Goal: Navigation & Orientation: Find specific page/section

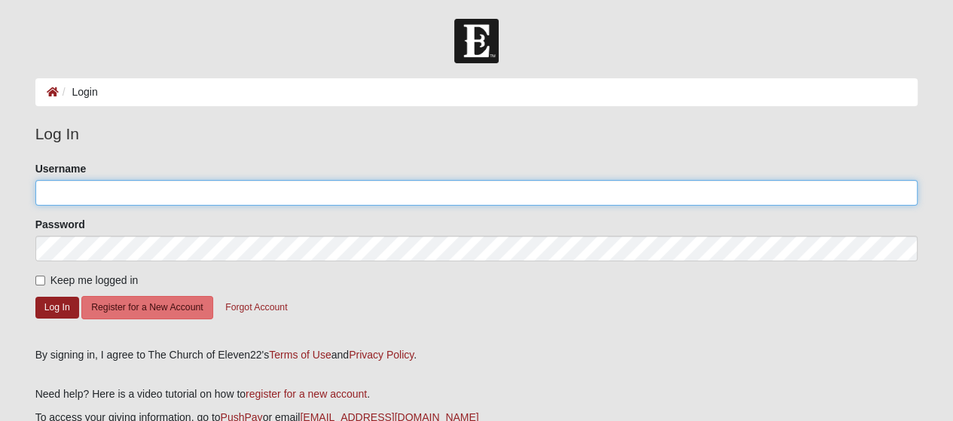
click at [142, 197] on input "Username" at bounding box center [476, 193] width 883 height 26
type input "[EMAIL_ADDRESS][DOMAIN_NAME]"
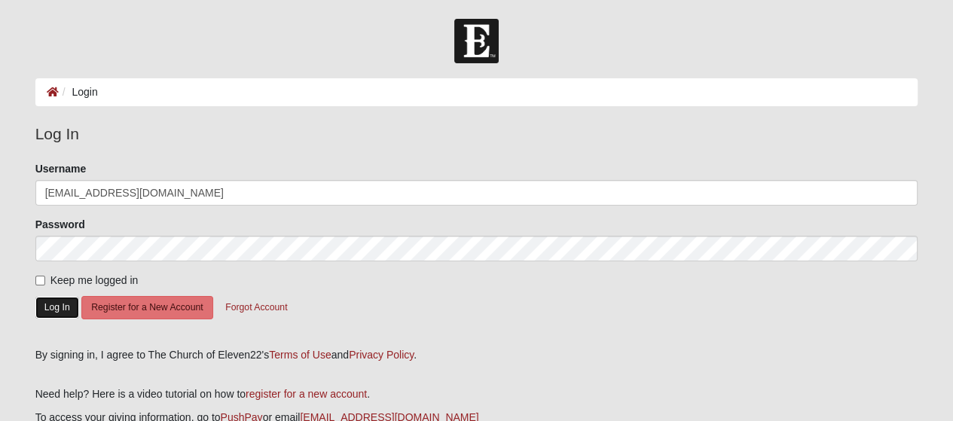
click at [60, 307] on button "Log In" at bounding box center [57, 308] width 44 height 22
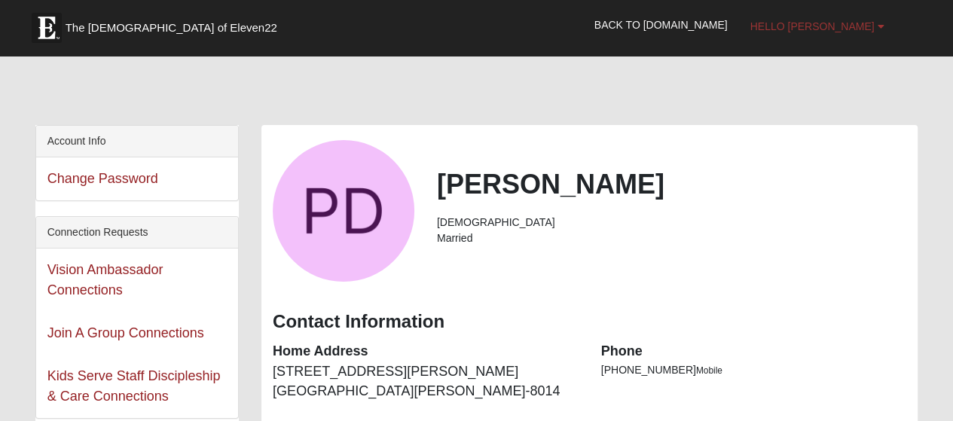
click at [848, 23] on span "Hello Philip" at bounding box center [812, 26] width 124 height 12
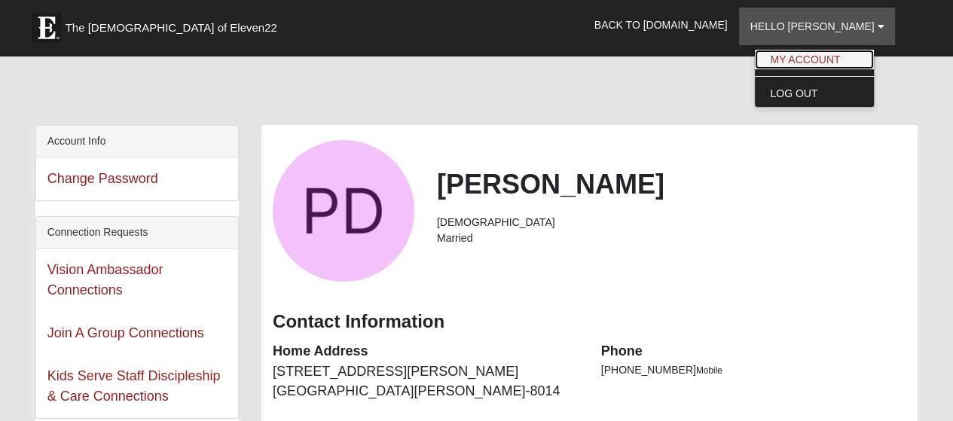
click at [831, 60] on link "My Account" at bounding box center [814, 60] width 119 height 20
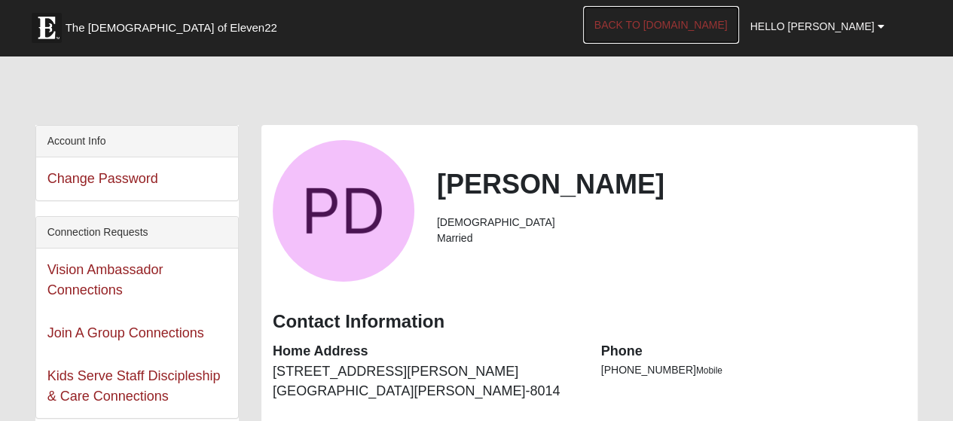
click at [679, 23] on link "Back to [DOMAIN_NAME]" at bounding box center [661, 25] width 156 height 38
